Goal: Task Accomplishment & Management: Manage account settings

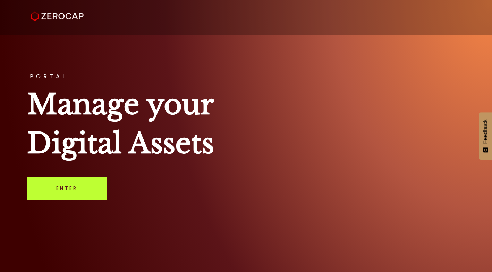
click at [77, 189] on link "Enter" at bounding box center [67, 187] width 80 height 23
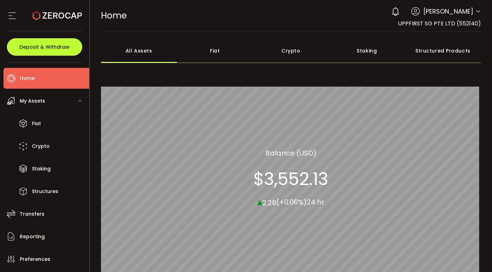
click at [70, 50] on button "Deposit & Withdraw" at bounding box center [44, 46] width 75 height 17
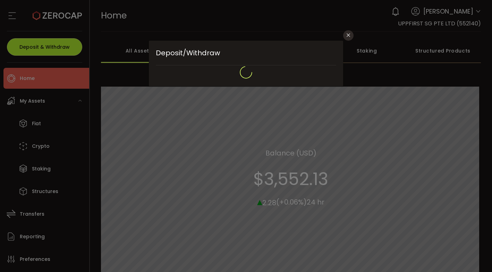
type input "**********"
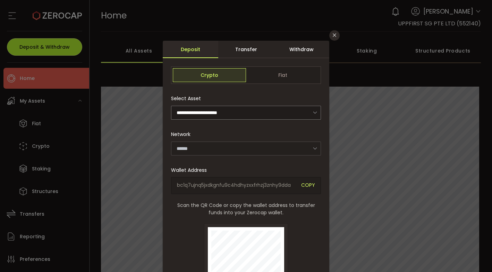
type input "*******"
click at [289, 53] on div "Withdraw" at bounding box center [302, 49] width 56 height 17
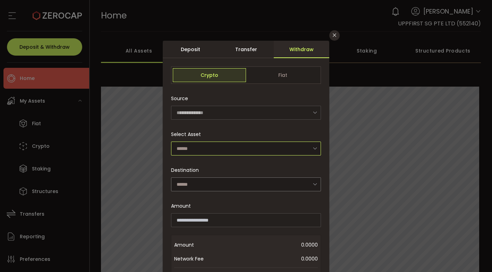
click at [230, 144] on input "dialog" at bounding box center [246, 148] width 150 height 14
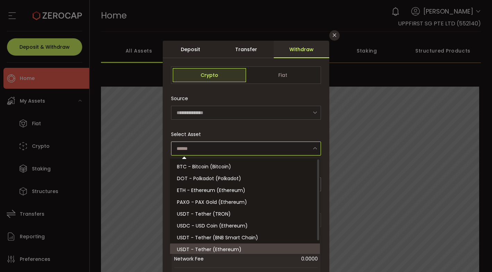
click at [235, 249] on span "USDT - Tether (Ethereum)" at bounding box center [209, 248] width 65 height 7
type input "**********"
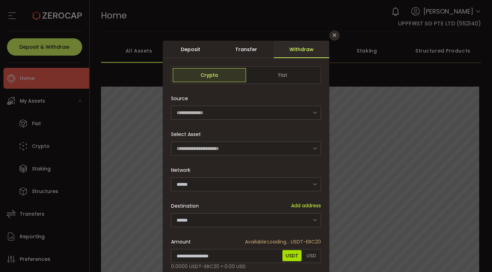
scroll to position [1, 0]
type input "********"
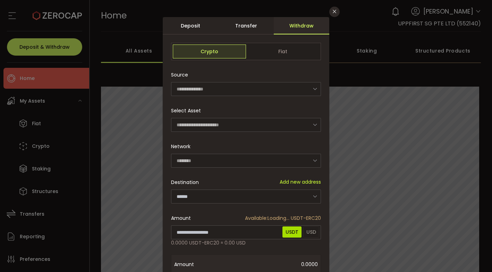
scroll to position [25, 0]
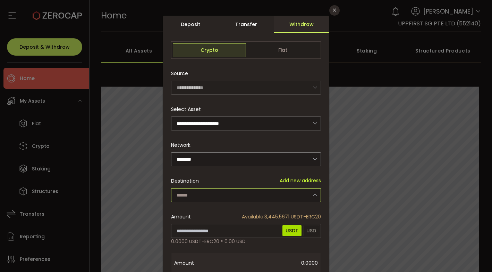
click at [215, 195] on input "dialog" at bounding box center [246, 195] width 150 height 14
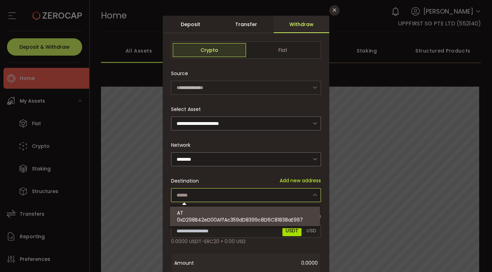
click at [212, 219] on span "0xD298B42eD00AffAc359dD8399c8D6C81838aE997" at bounding box center [240, 219] width 126 height 7
type input "**********"
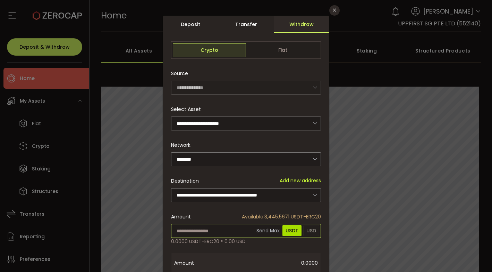
click at [206, 226] on input "dialog" at bounding box center [246, 231] width 150 height 14
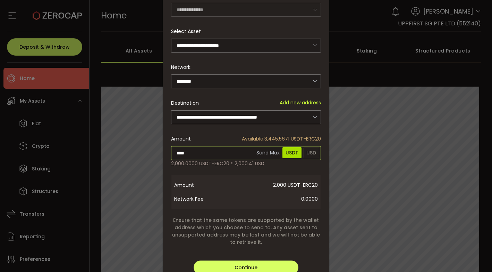
scroll to position [124, 0]
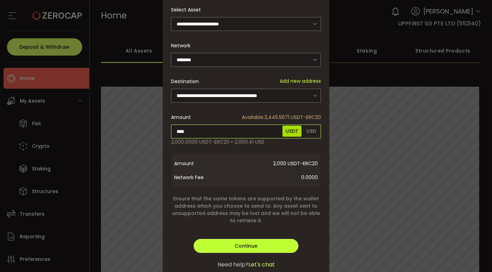
type input "****"
click at [256, 243] on div "**********" at bounding box center [246, 97] width 167 height 363
click at [245, 242] on span "Continue" at bounding box center [246, 245] width 23 height 7
click at [244, 242] on span "Verify" at bounding box center [246, 245] width 15 height 7
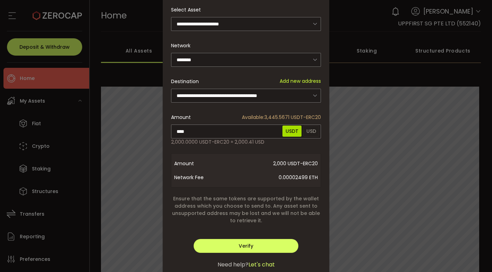
scroll to position [0, 0]
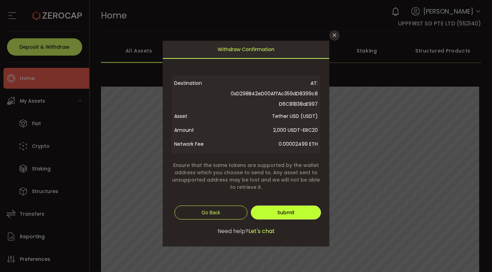
click at [268, 213] on button "Submit" at bounding box center [286, 212] width 70 height 14
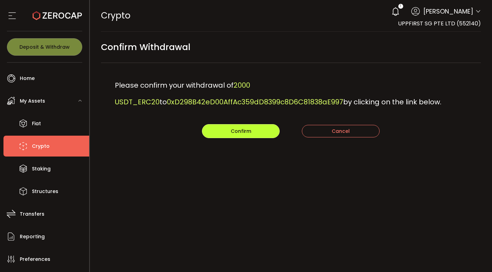
click at [246, 132] on span "Confirm" at bounding box center [241, 130] width 20 height 7
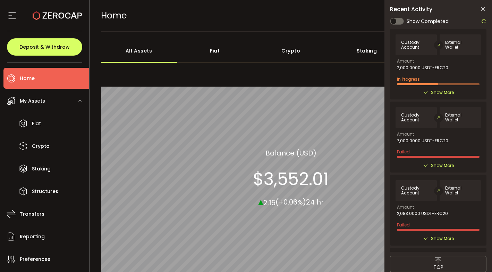
click at [445, 90] on span "Show More" at bounding box center [442, 92] width 23 height 7
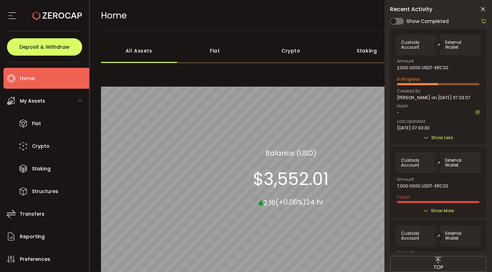
click at [485, 22] on icon at bounding box center [484, 21] width 6 height 6
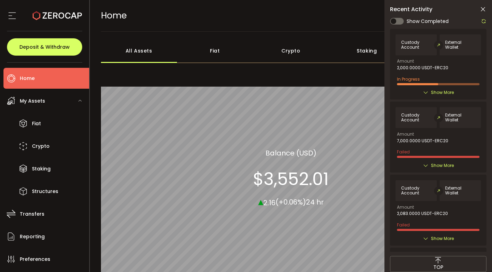
click at [441, 93] on span "Show More" at bounding box center [442, 92] width 23 height 7
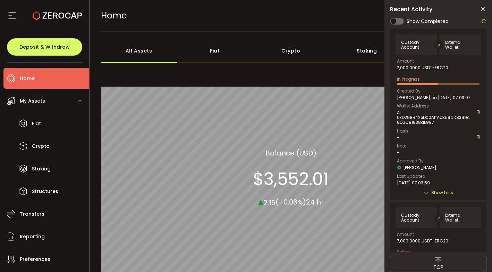
click at [486, 19] on icon at bounding box center [484, 21] width 6 height 6
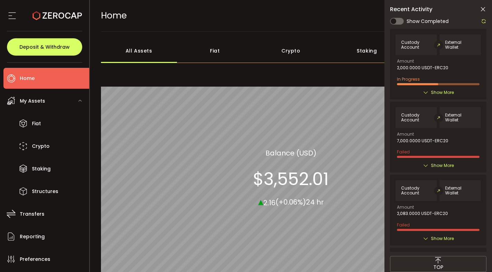
click at [439, 89] on span "Show More" at bounding box center [442, 92] width 23 height 7
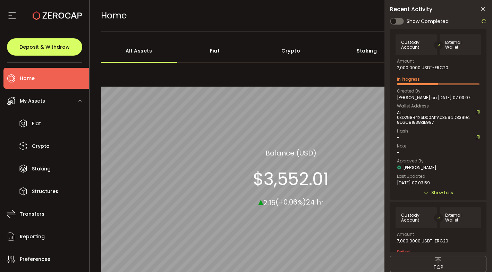
click at [485, 22] on icon at bounding box center [484, 21] width 6 height 6
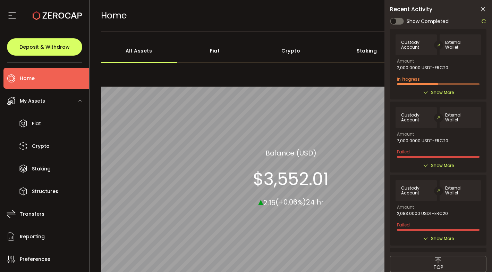
click at [484, 20] on icon at bounding box center [484, 21] width 6 height 6
click at [437, 92] on span "Show More" at bounding box center [442, 92] width 23 height 7
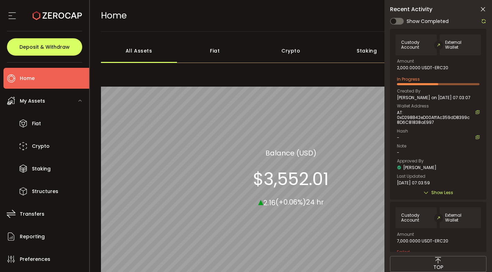
click at [337, 74] on div "All_Assets Balance (USD) $3,552.01 ▴ 2.16 (+0.06%) 24 hr" at bounding box center [291, 177] width 381 height 219
click at [484, 21] on icon at bounding box center [484, 21] width 6 height 6
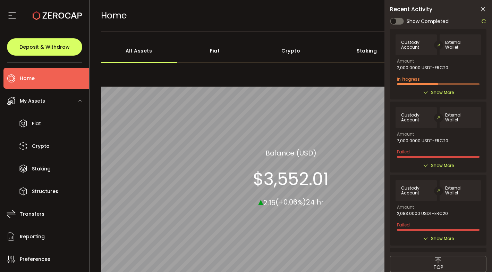
click at [484, 21] on icon at bounding box center [484, 21] width 6 height 6
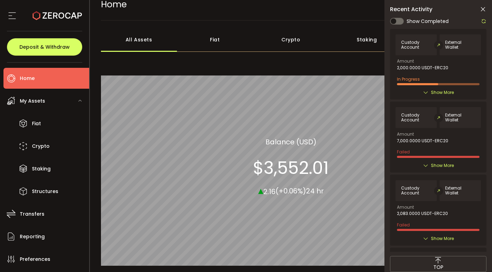
scroll to position [8, 0]
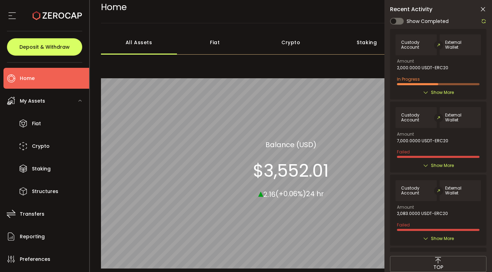
click at [435, 92] on span "Show More" at bounding box center [442, 92] width 23 height 7
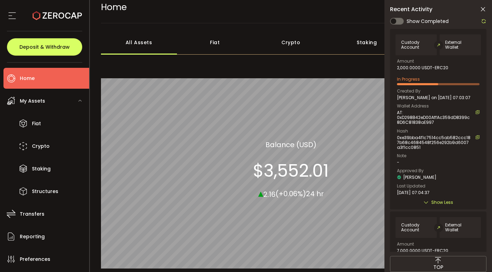
click at [483, 9] on icon at bounding box center [483, 9] width 7 height 7
